Goal: Information Seeking & Learning: Learn about a topic

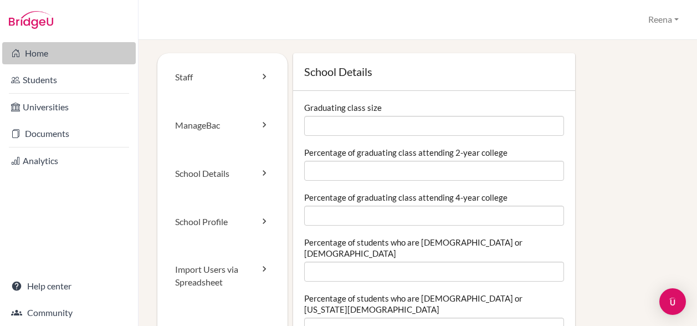
click at [50, 51] on link "Home" at bounding box center [68, 53] width 133 height 22
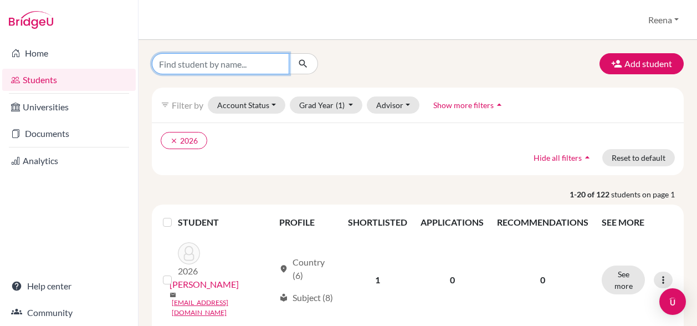
click at [231, 64] on input "Find student by name..." at bounding box center [220, 63] width 137 height 21
type input "Zahraa"
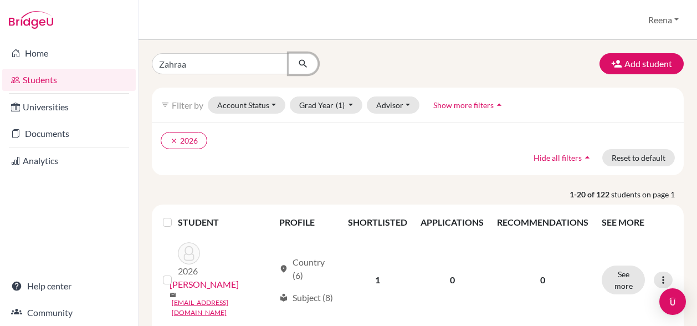
click at [300, 65] on icon "submit" at bounding box center [302, 63] width 11 height 11
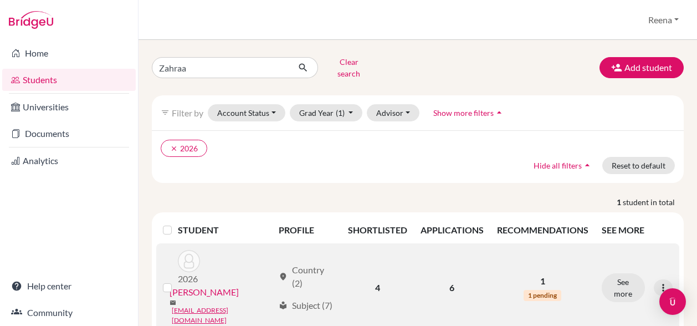
scroll to position [14, 0]
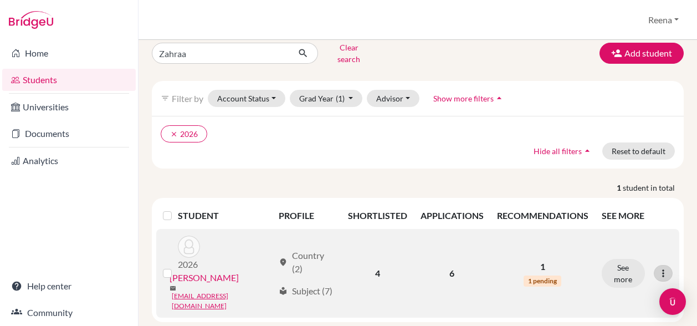
click at [657, 268] on icon at bounding box center [662, 273] width 11 height 11
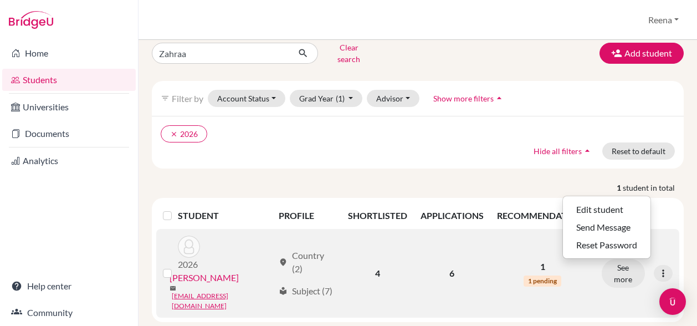
click at [374, 259] on td "4" at bounding box center [377, 273] width 73 height 89
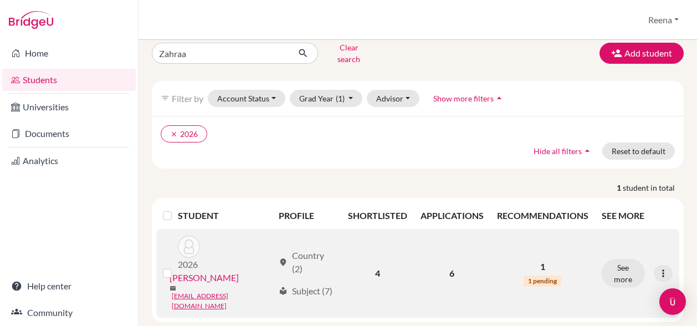
click at [465, 250] on td "6" at bounding box center [452, 273] width 76 height 89
click at [311, 284] on div "location_on Country (2)" at bounding box center [306, 290] width 54 height 13
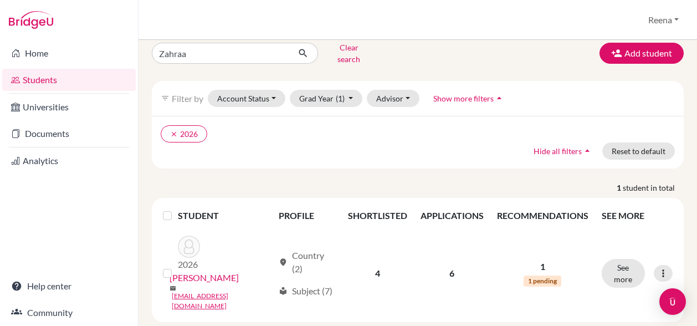
click at [388, 209] on th "SHORTLISTED" at bounding box center [377, 215] width 73 height 27
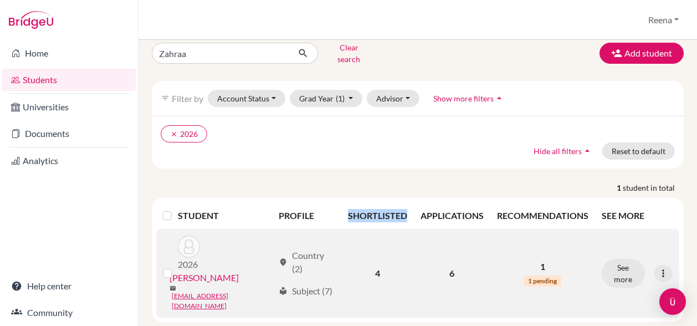
click at [208, 271] on link "[PERSON_NAME]" at bounding box center [203, 277] width 69 height 13
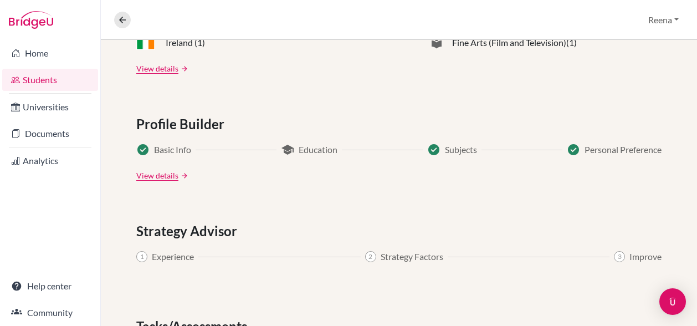
scroll to position [577, 0]
click at [150, 176] on link "View details" at bounding box center [157, 176] width 42 height 12
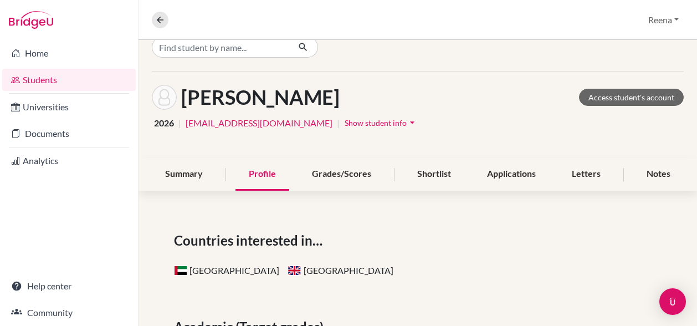
scroll to position [17, 0]
click at [337, 173] on div "Grades/Scores" at bounding box center [342, 174] width 86 height 33
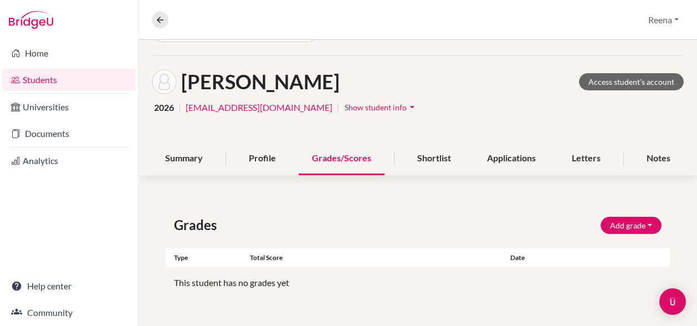
scroll to position [33, 0]
click at [421, 157] on div "Shortlist" at bounding box center [434, 158] width 60 height 33
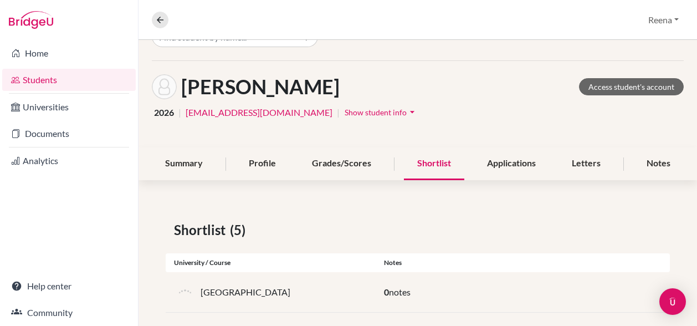
scroll to position [21, 0]
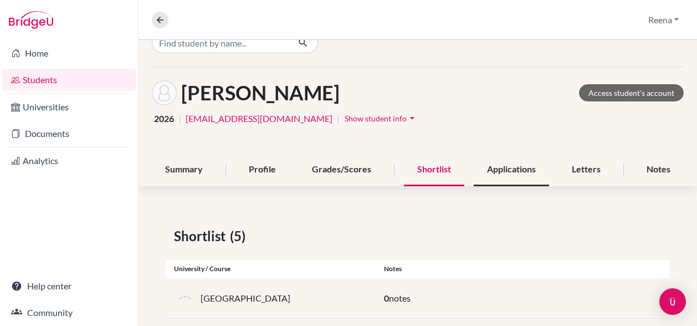
click at [498, 174] on div "Applications" at bounding box center [511, 169] width 75 height 33
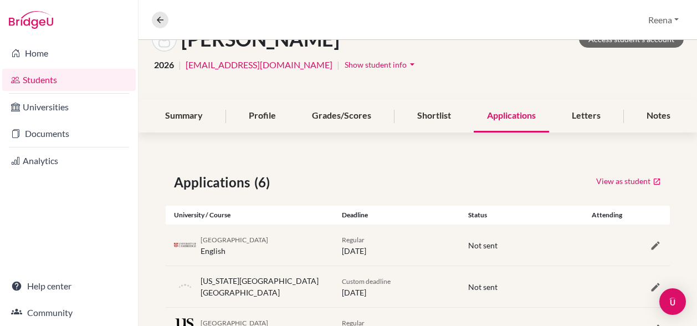
scroll to position [74, 0]
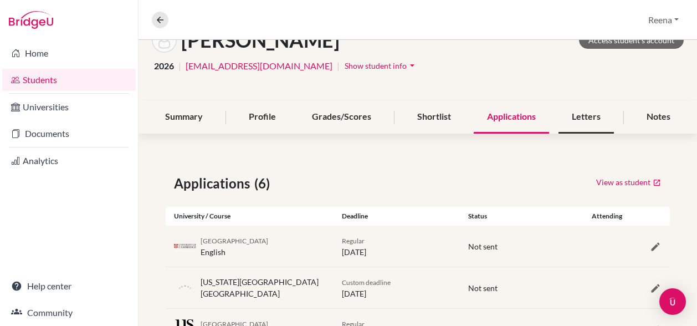
click at [579, 116] on div "Letters" at bounding box center [585, 117] width 55 height 33
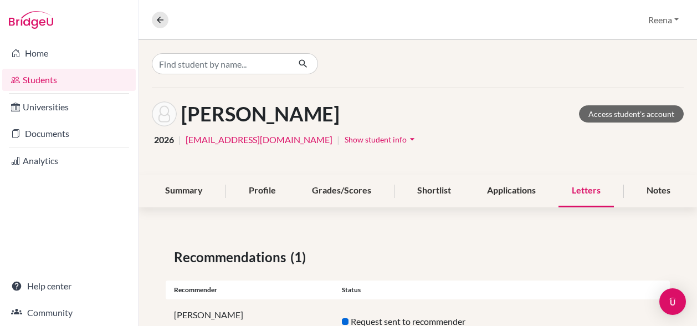
scroll to position [43, 0]
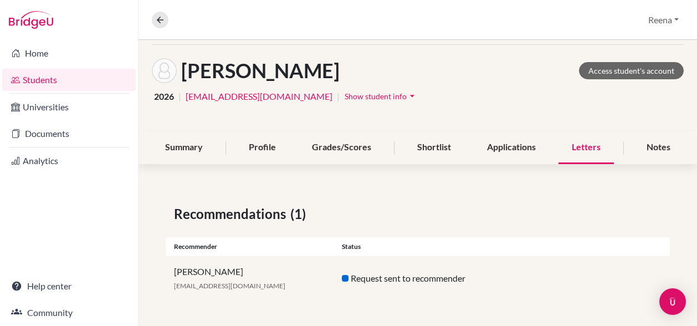
click at [519, 254] on div "Recommender Status" at bounding box center [418, 246] width 504 height 19
click at [163, 143] on div "Summary" at bounding box center [184, 147] width 64 height 33
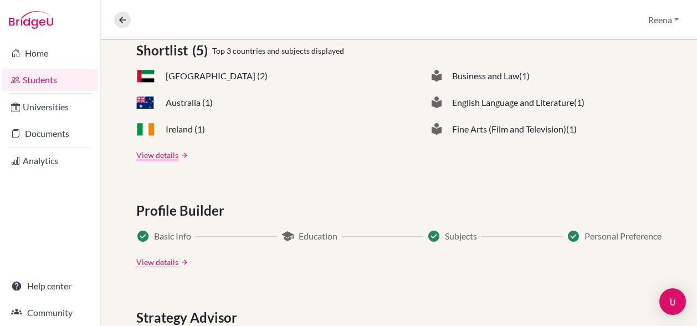
scroll to position [492, 0]
click at [445, 240] on span "Subjects" at bounding box center [461, 235] width 32 height 13
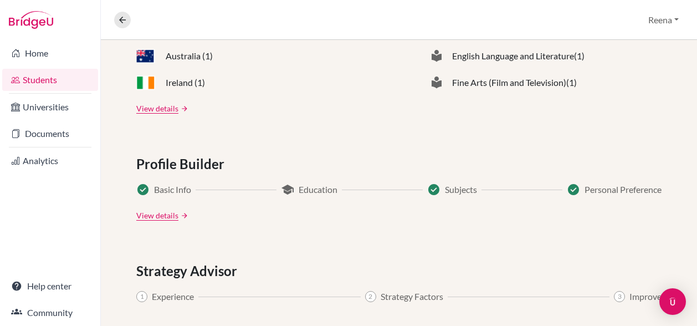
scroll to position [539, 0]
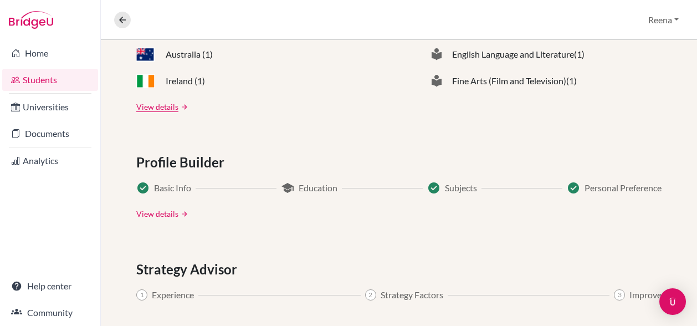
click at [151, 212] on link "View details" at bounding box center [157, 214] width 42 height 12
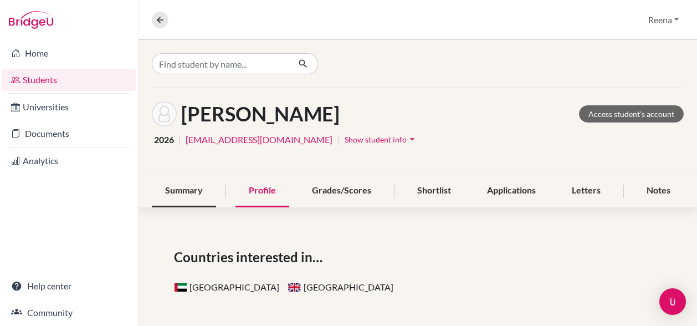
click at [185, 188] on div "Summary" at bounding box center [184, 190] width 64 height 33
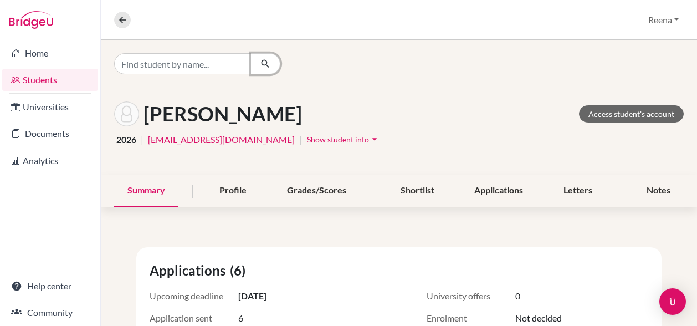
click at [260, 63] on icon "button" at bounding box center [265, 63] width 11 height 11
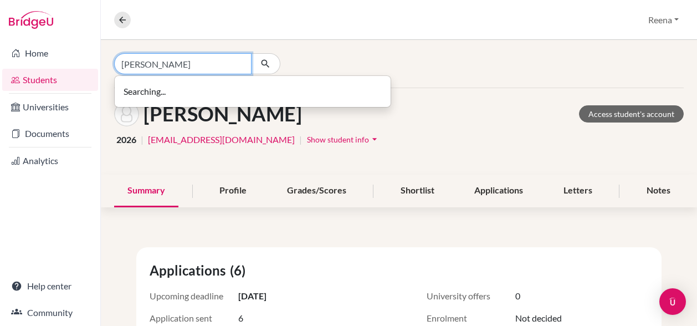
type input "[PERSON_NAME]"
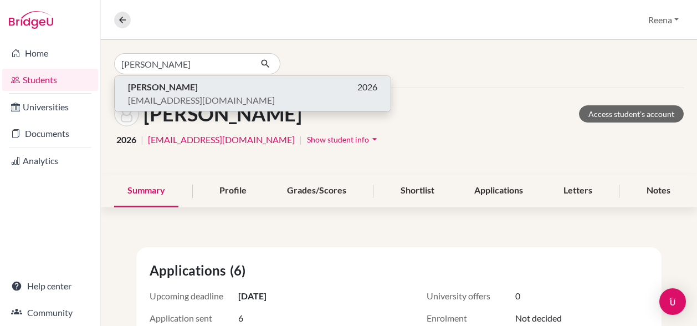
click at [148, 85] on b "[PERSON_NAME]" at bounding box center [163, 86] width 70 height 11
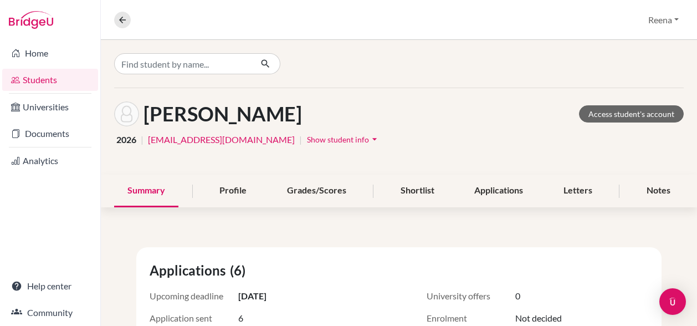
click at [148, 85] on div at bounding box center [399, 64] width 596 height 48
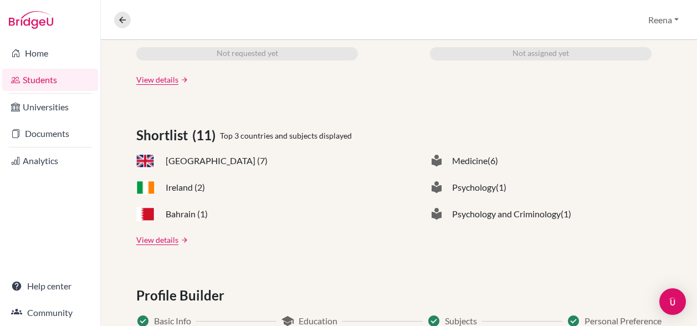
scroll to position [406, 0]
